Goal: Task Accomplishment & Management: Manage account settings

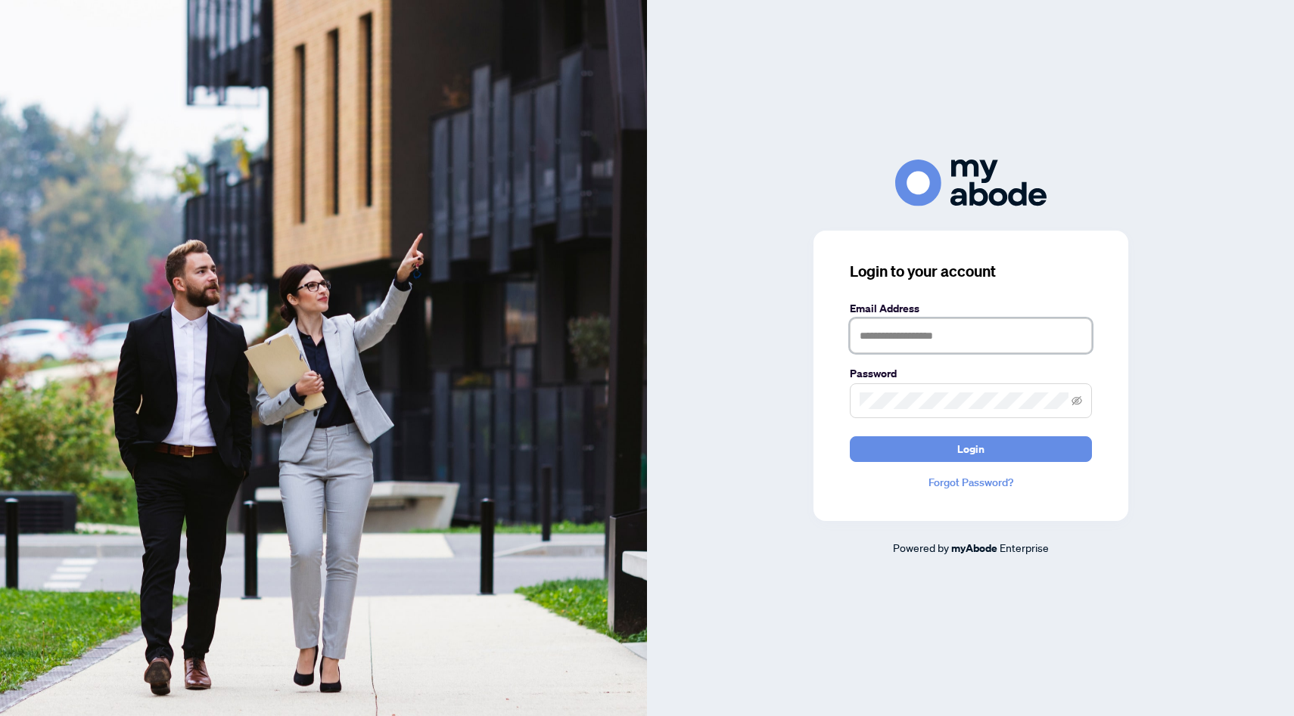
click at [925, 341] on input "text" at bounding box center [971, 336] width 242 height 35
type input "**********"
click at [850, 437] on button "Login" at bounding box center [971, 450] width 242 height 26
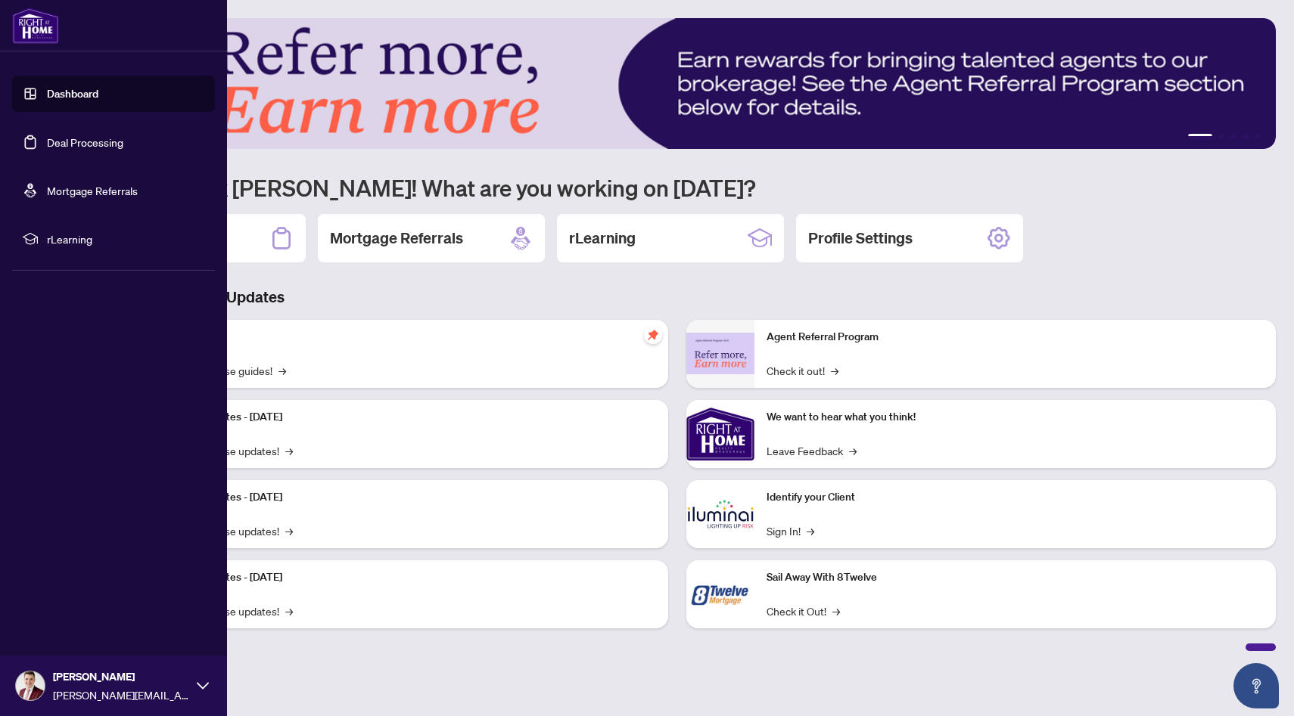
click at [47, 149] on link "Deal Processing" at bounding box center [85, 142] width 76 height 14
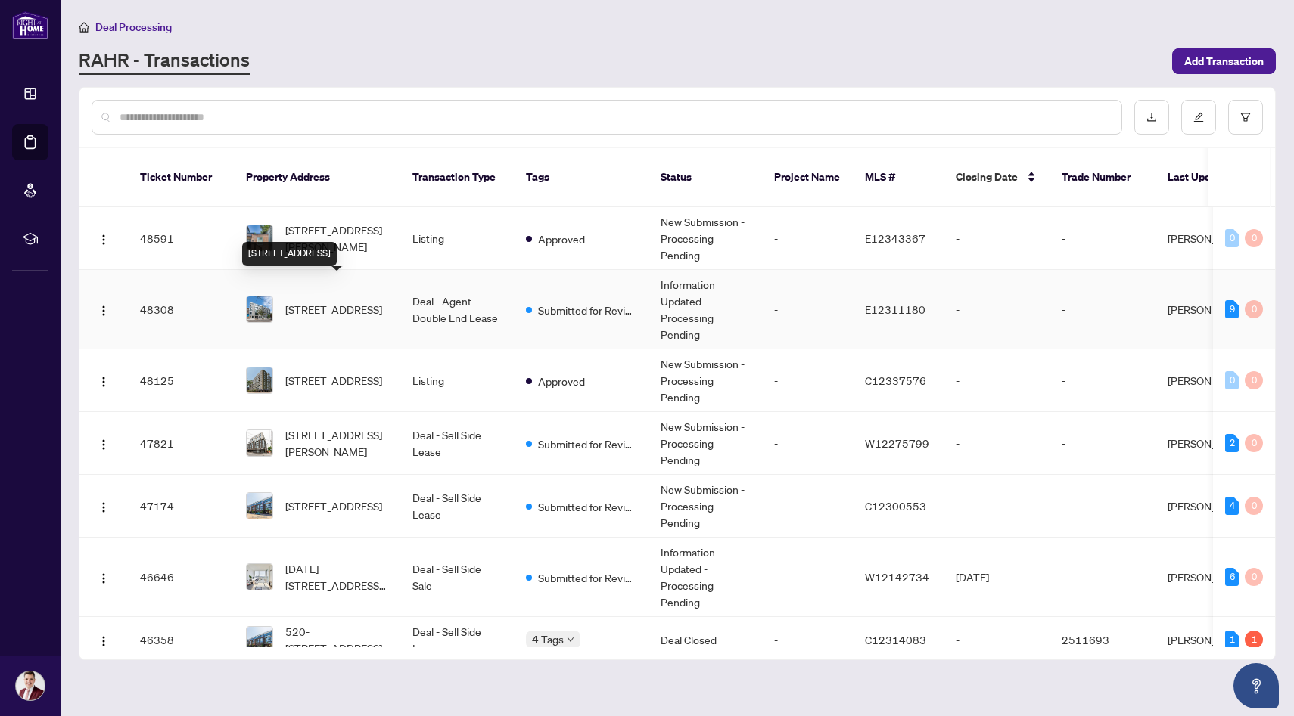
click at [362, 301] on span "[STREET_ADDRESS]" at bounding box center [333, 309] width 97 height 17
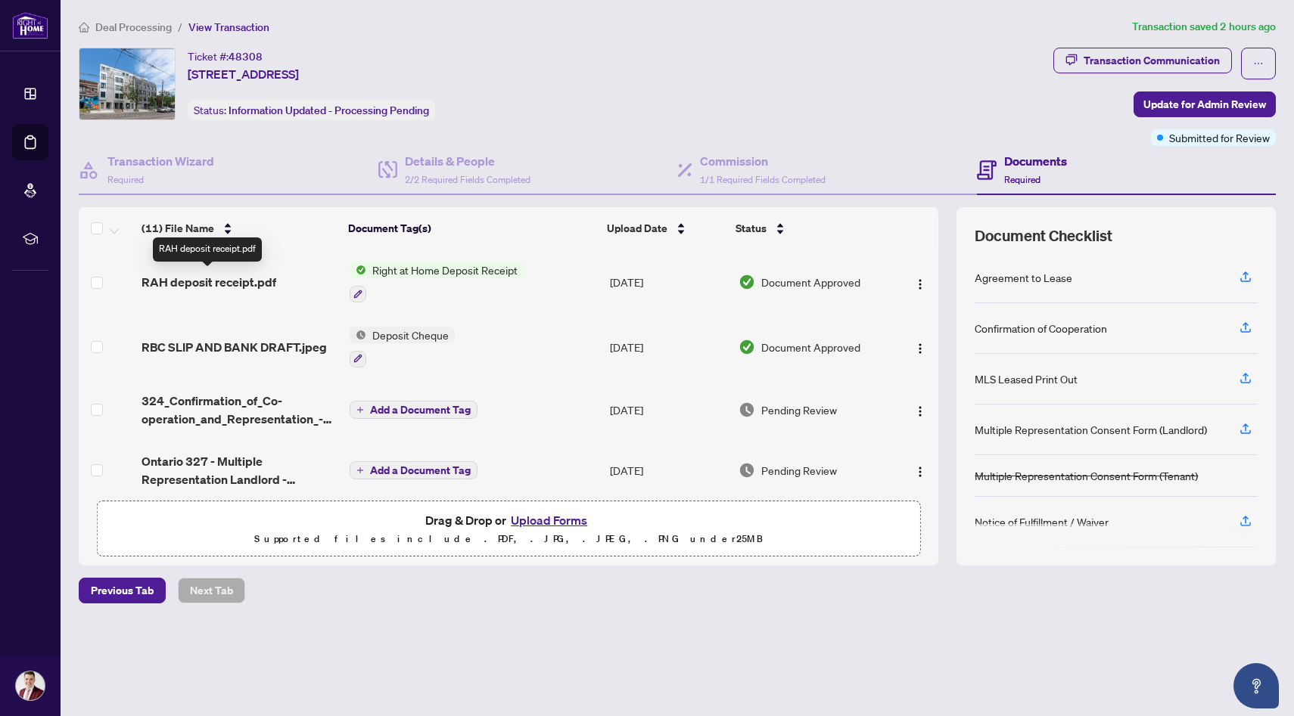
click at [232, 277] on span "RAH deposit receipt.pdf" at bounding box center [208, 282] width 135 height 18
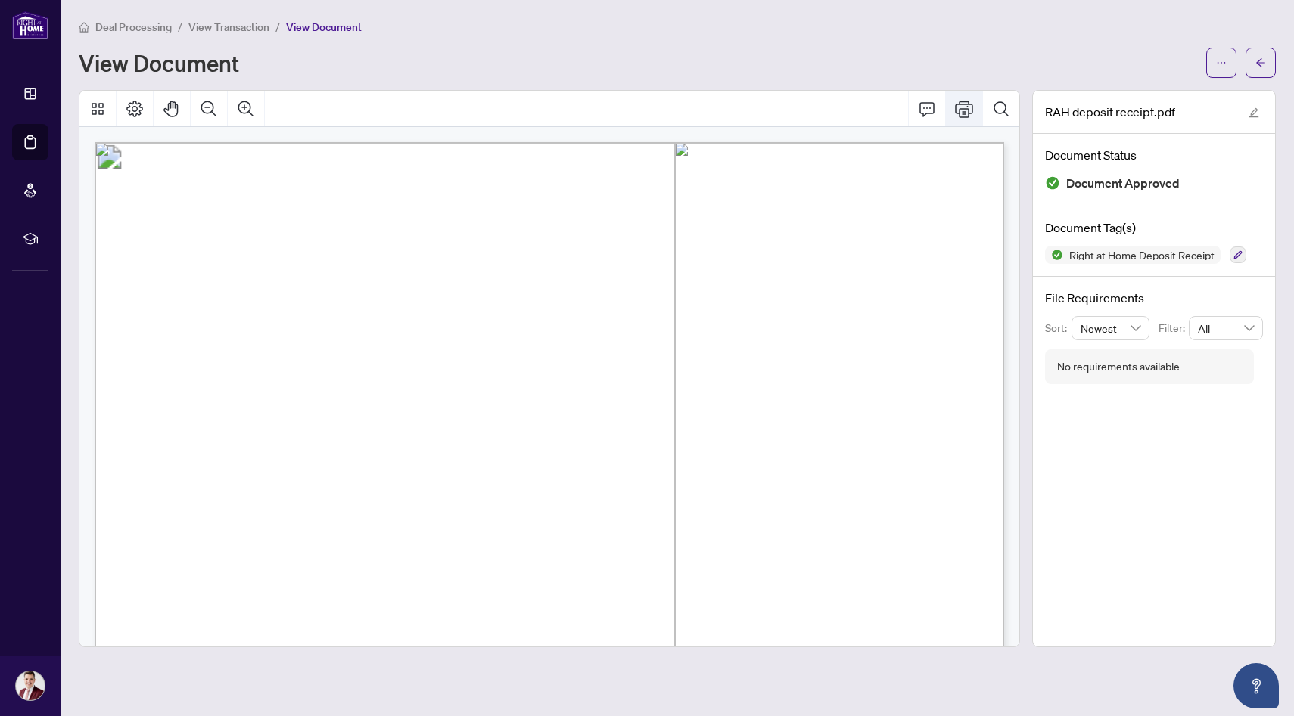
click at [958, 104] on icon "Print" at bounding box center [964, 109] width 18 height 18
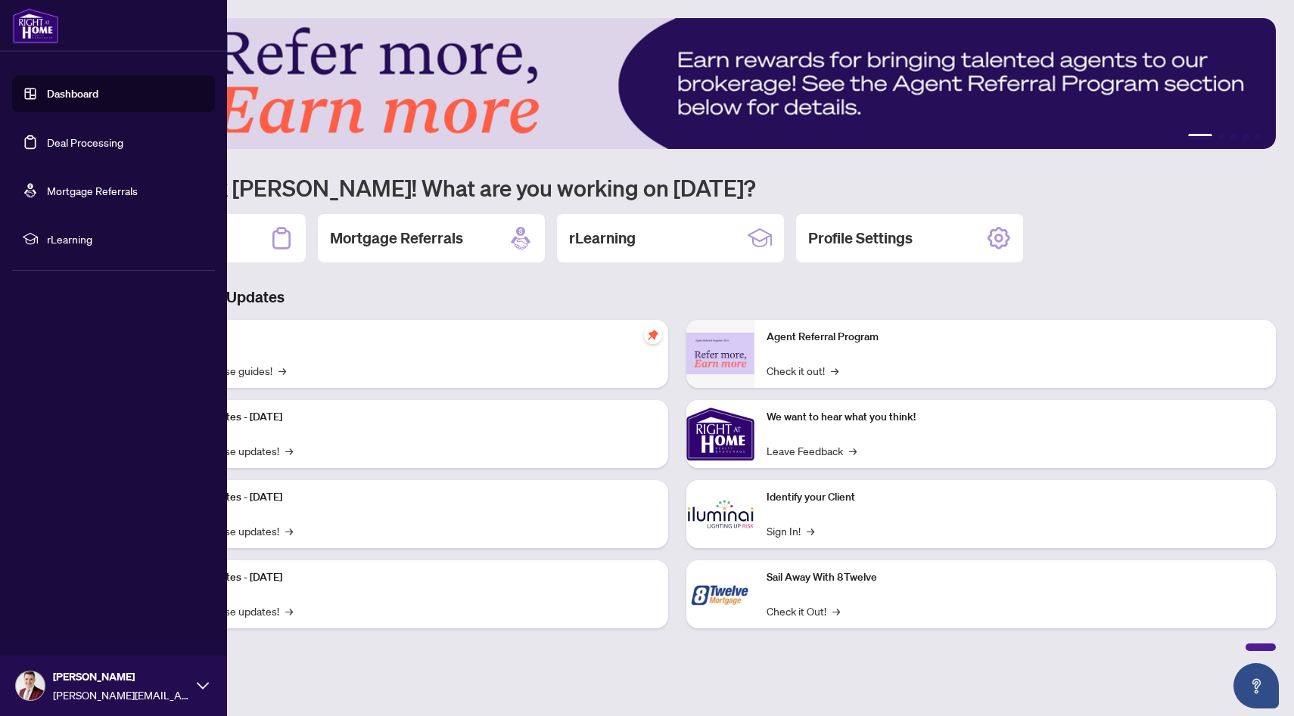
click at [47, 135] on link "Deal Processing" at bounding box center [85, 142] width 76 height 14
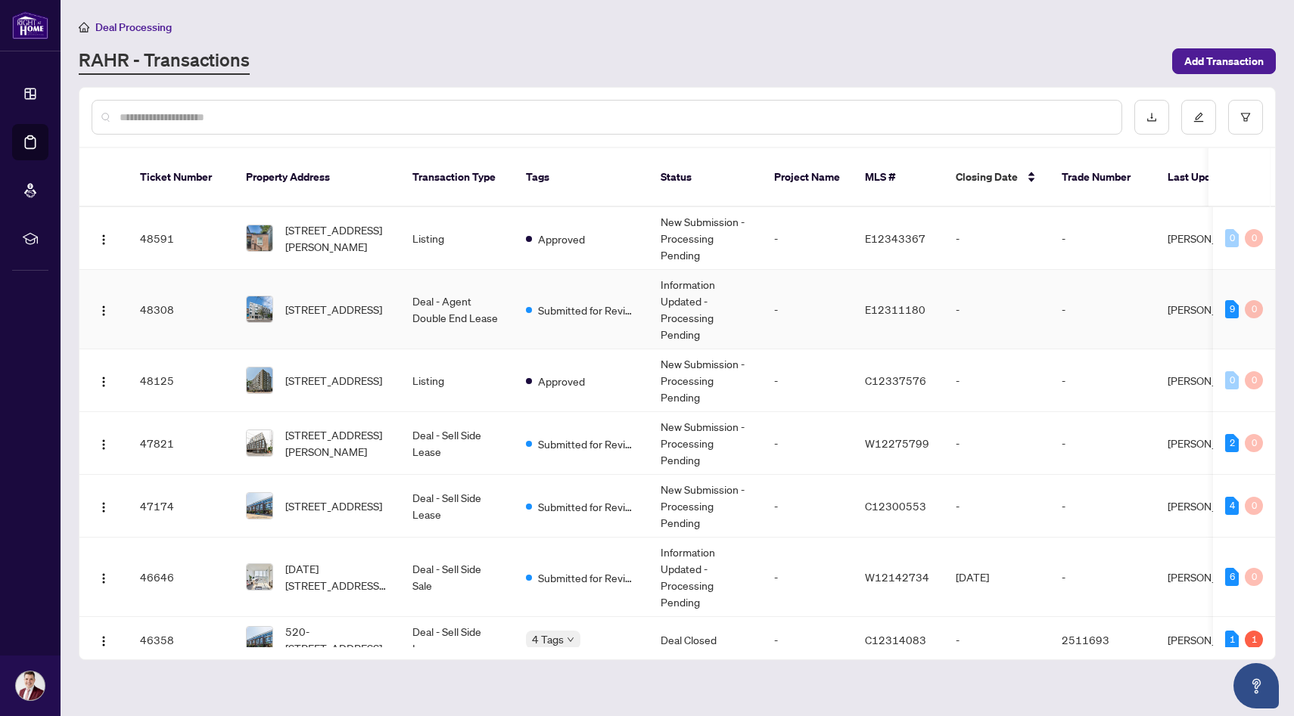
click at [354, 301] on span "[STREET_ADDRESS]" at bounding box center [333, 309] width 97 height 17
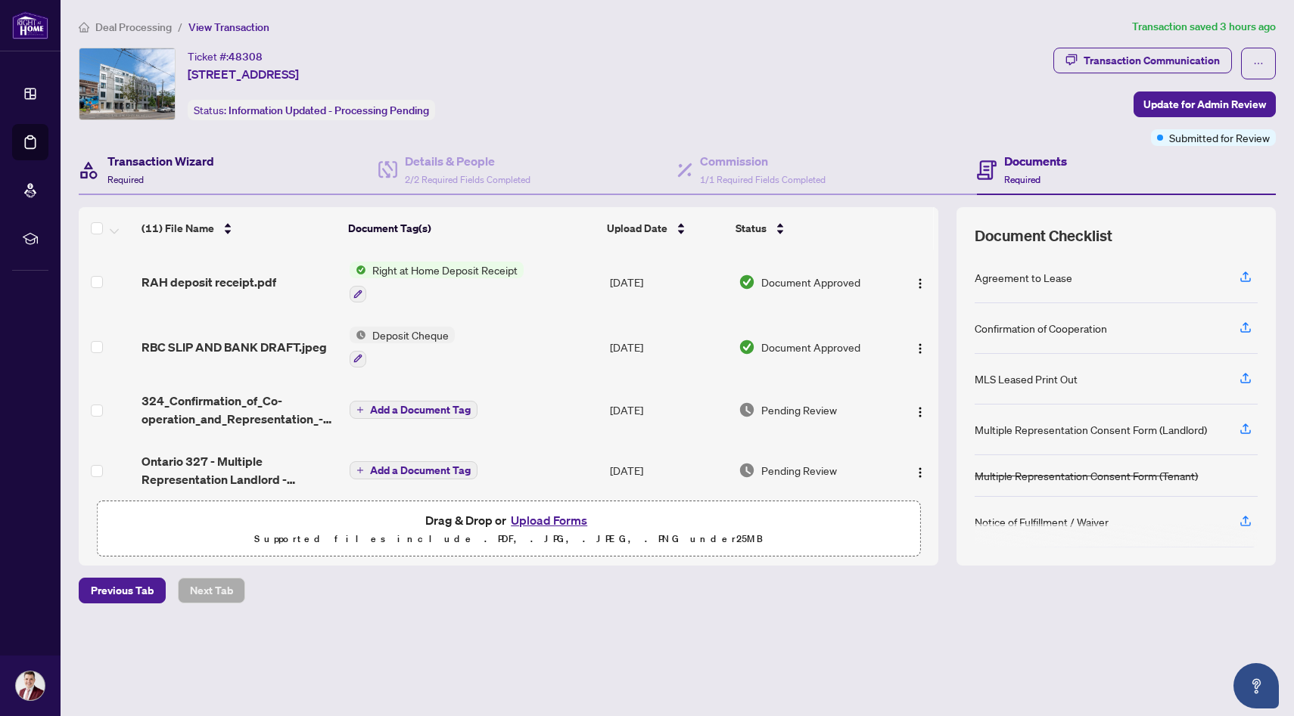
click at [188, 166] on h4 "Transaction Wizard" at bounding box center [160, 161] width 107 height 18
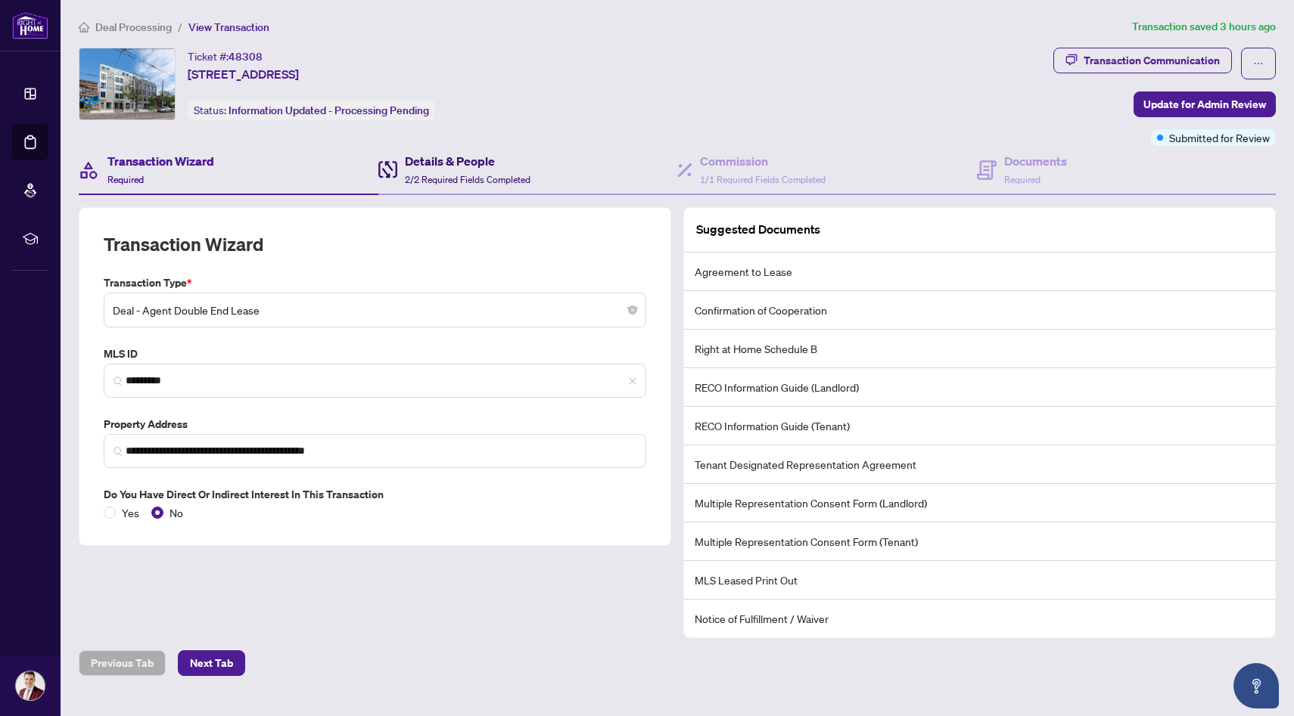
click at [409, 166] on h4 "Details & People" at bounding box center [468, 161] width 126 height 18
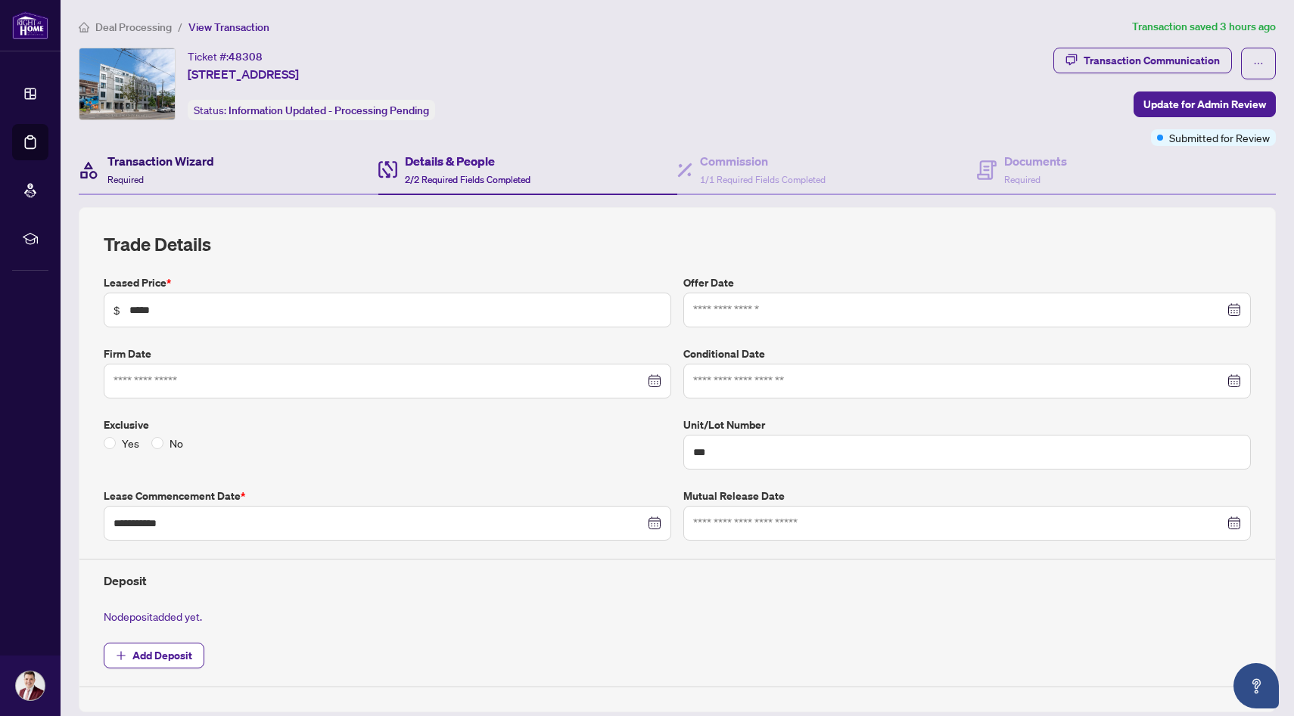
click at [195, 183] on div "Transaction Wizard Required" at bounding box center [160, 170] width 107 height 36
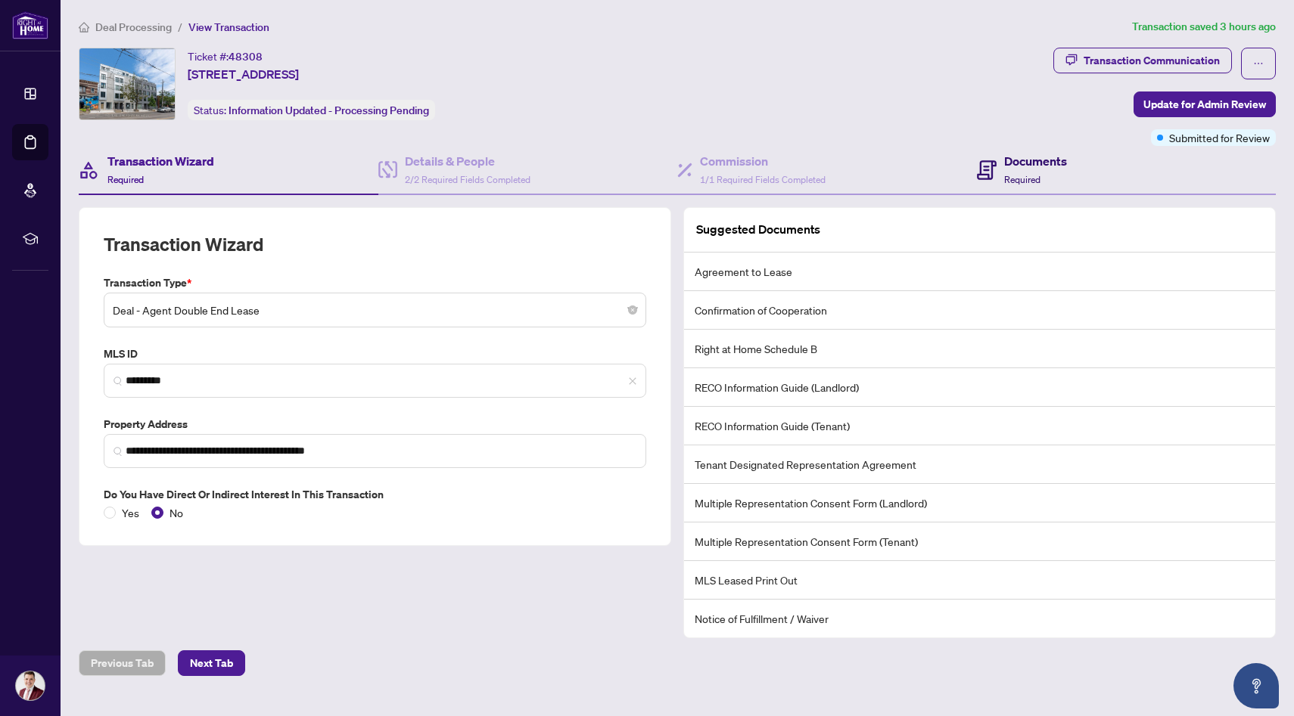
click at [1048, 178] on div "Documents Required" at bounding box center [1035, 170] width 63 height 36
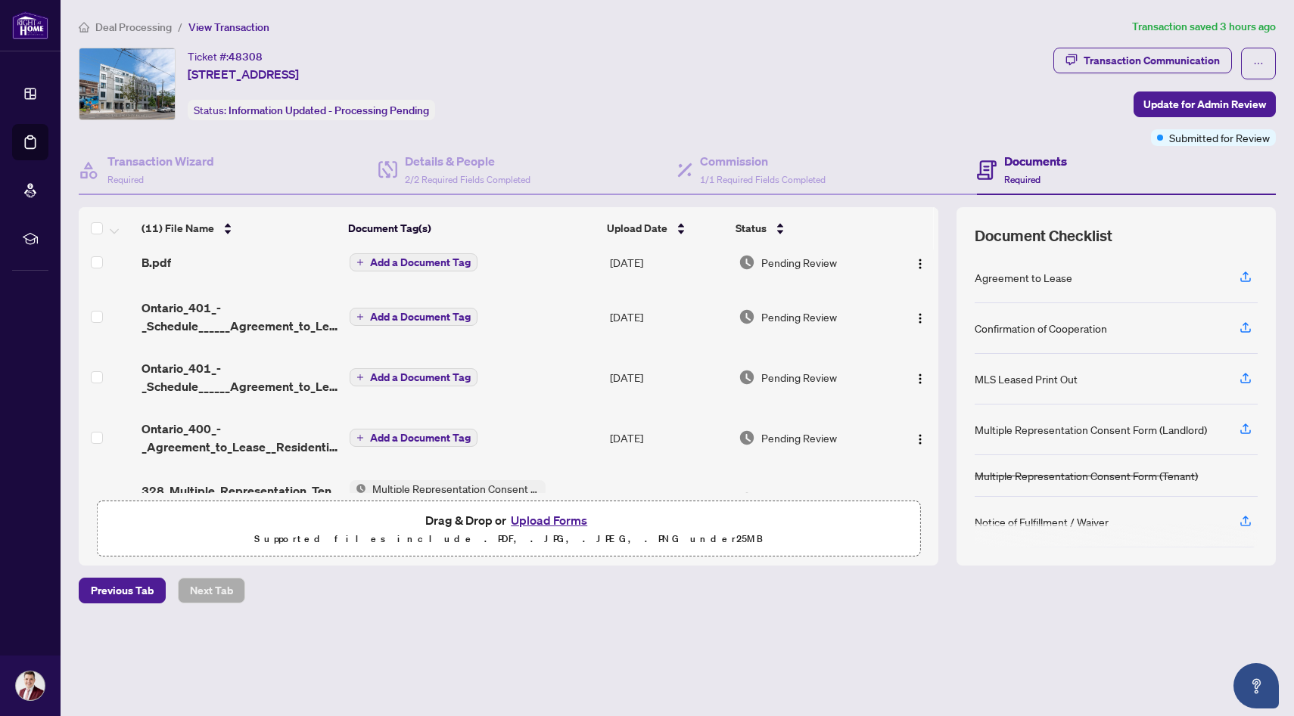
scroll to position [267, 0]
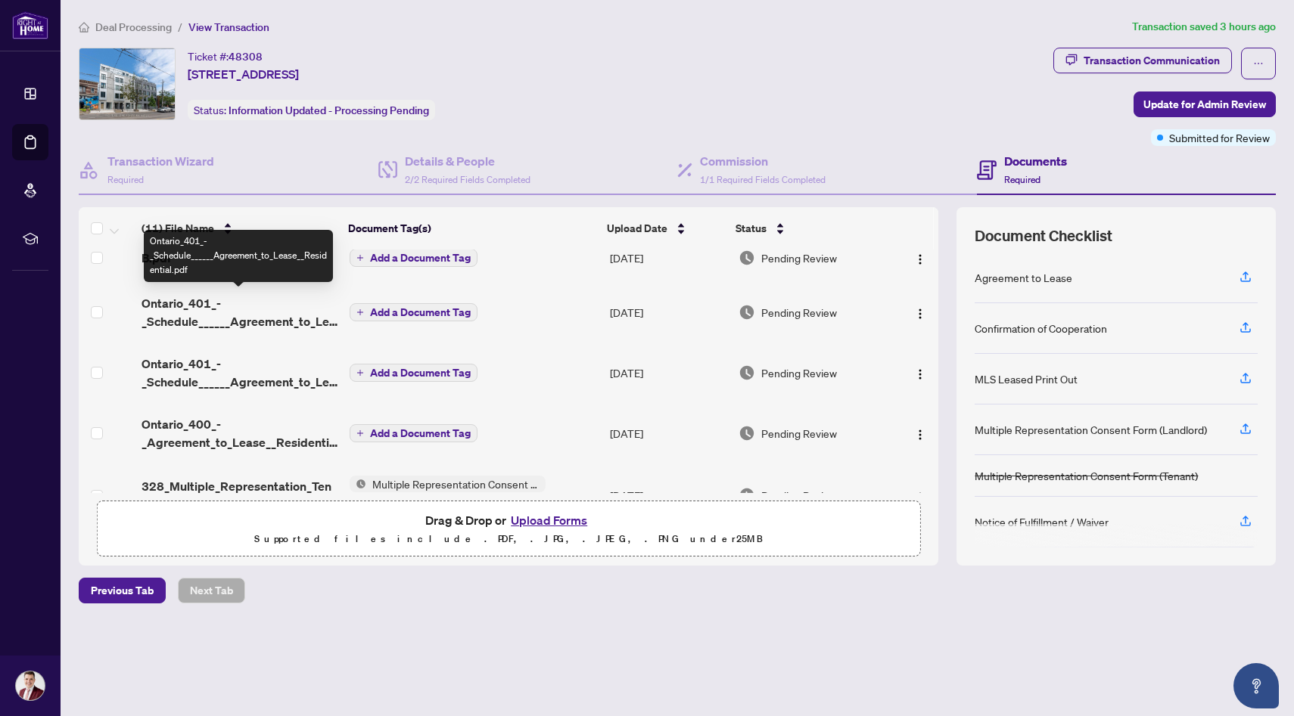
click at [257, 325] on span "Ontario_401_-_Schedule______Agreement_to_Lease__Residential.pdf" at bounding box center [239, 312] width 196 height 36
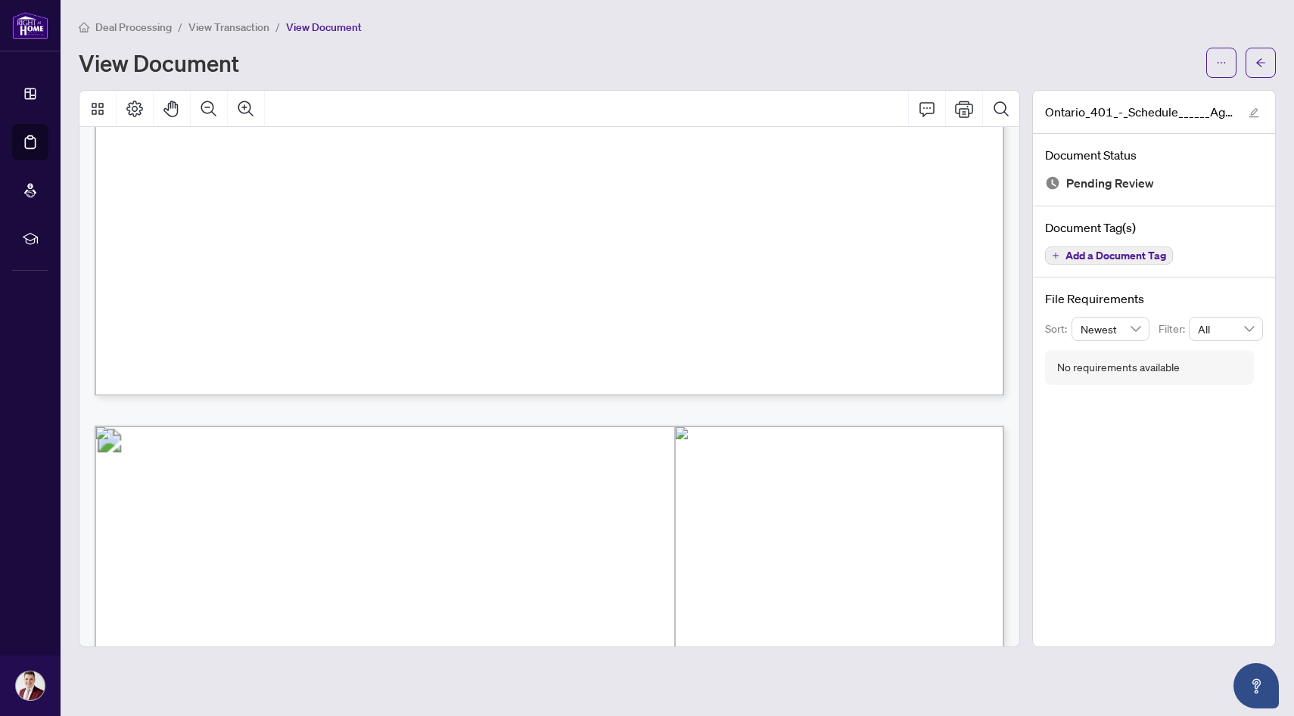
scroll to position [4417, 0]
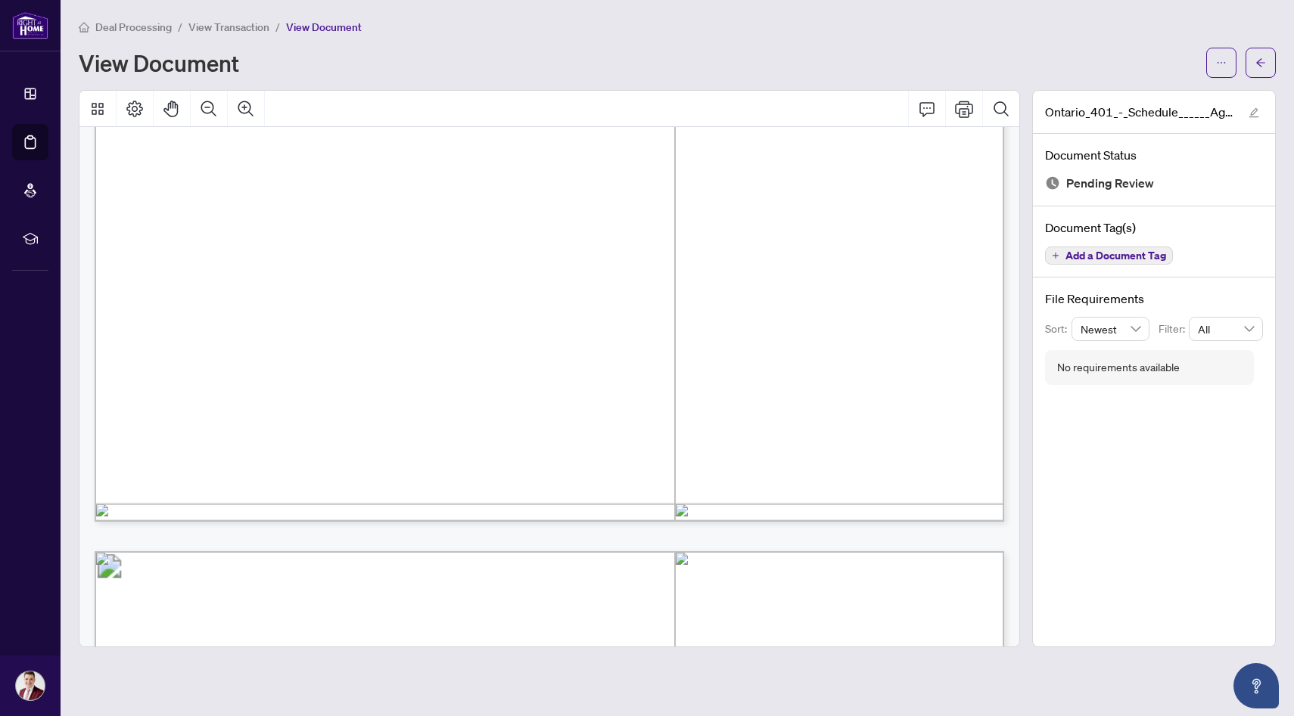
click at [256, 32] on span "View Transaction" at bounding box center [228, 27] width 81 height 14
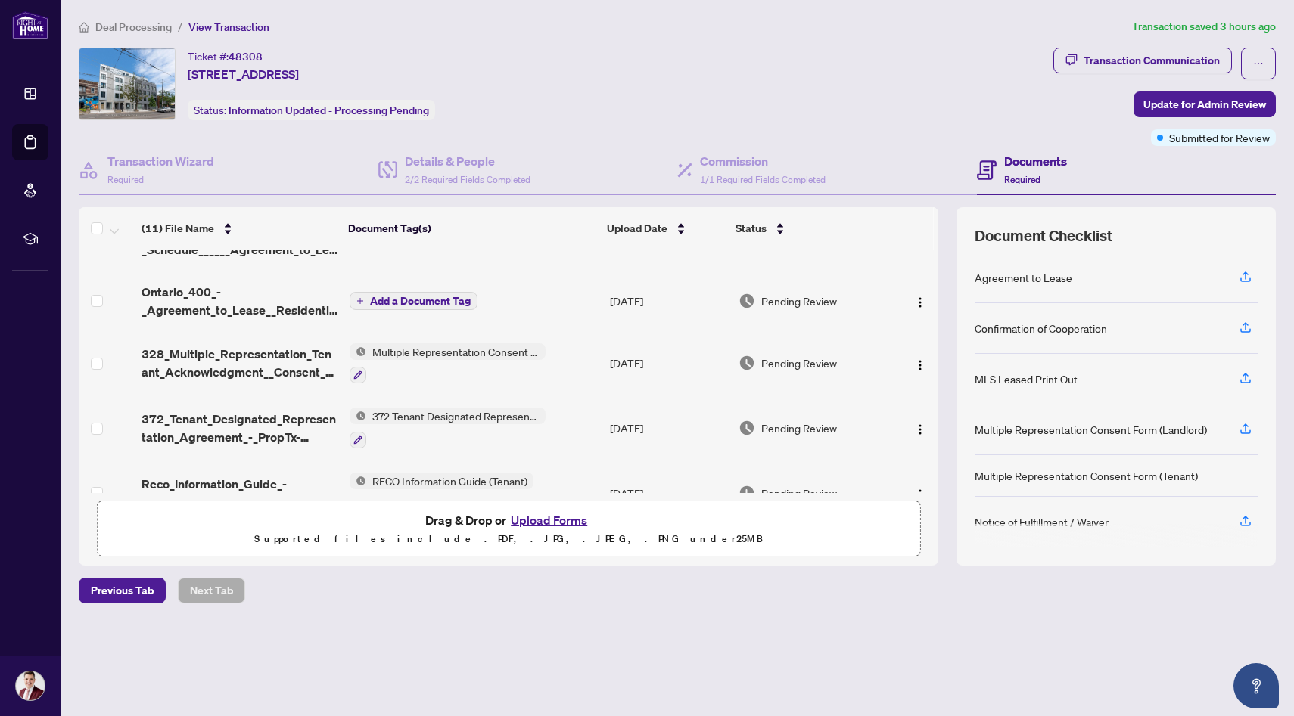
scroll to position [388, 0]
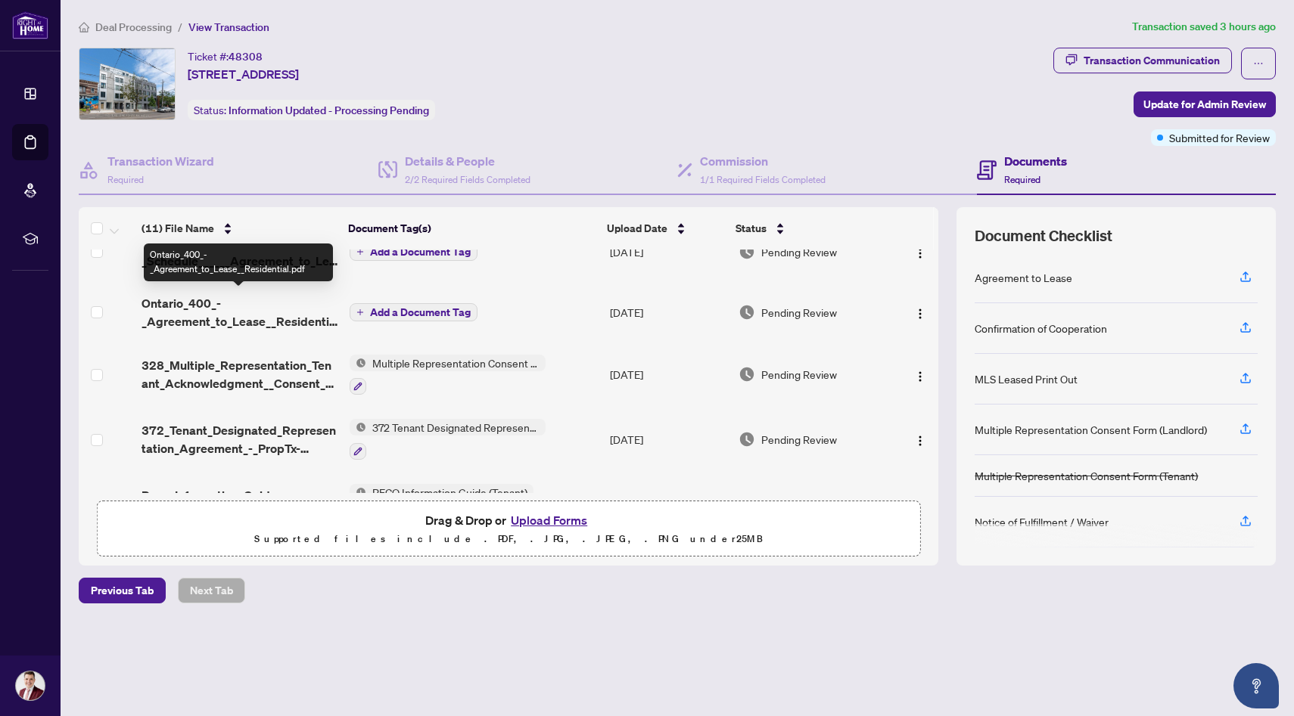
click at [212, 316] on span "Ontario_400_-_Agreement_to_Lease__Residential.pdf" at bounding box center [239, 312] width 196 height 36
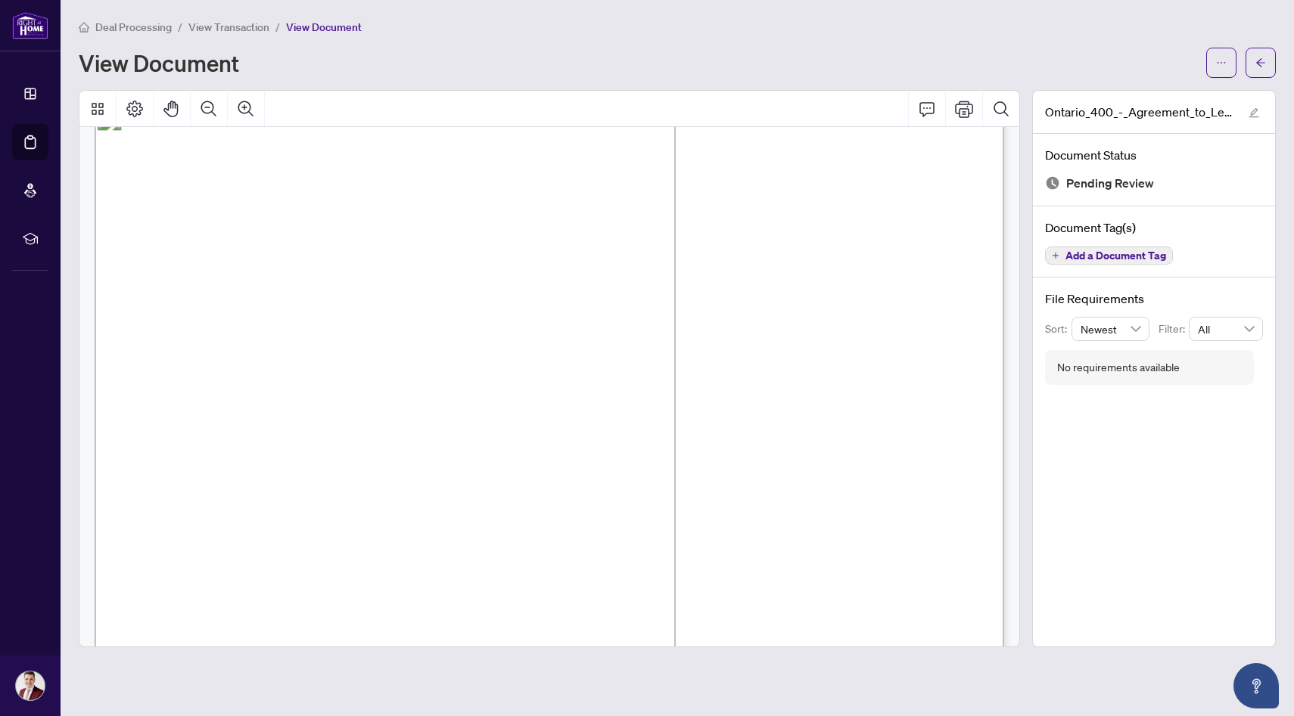
scroll to position [2453, 0]
